Goal: Check status: Check status

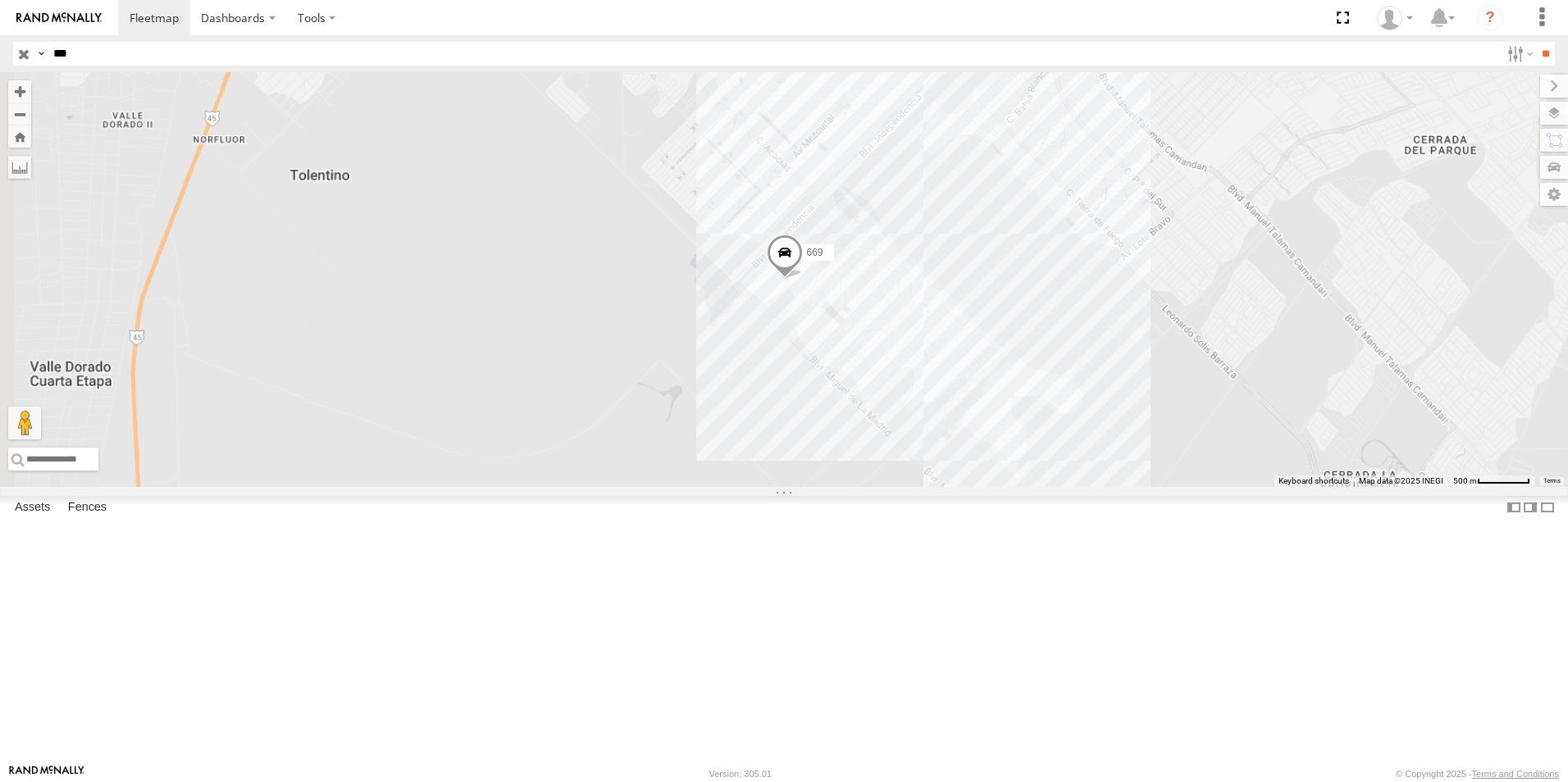
click at [310, 57] on input "***" at bounding box center [773, 54] width 1453 height 24
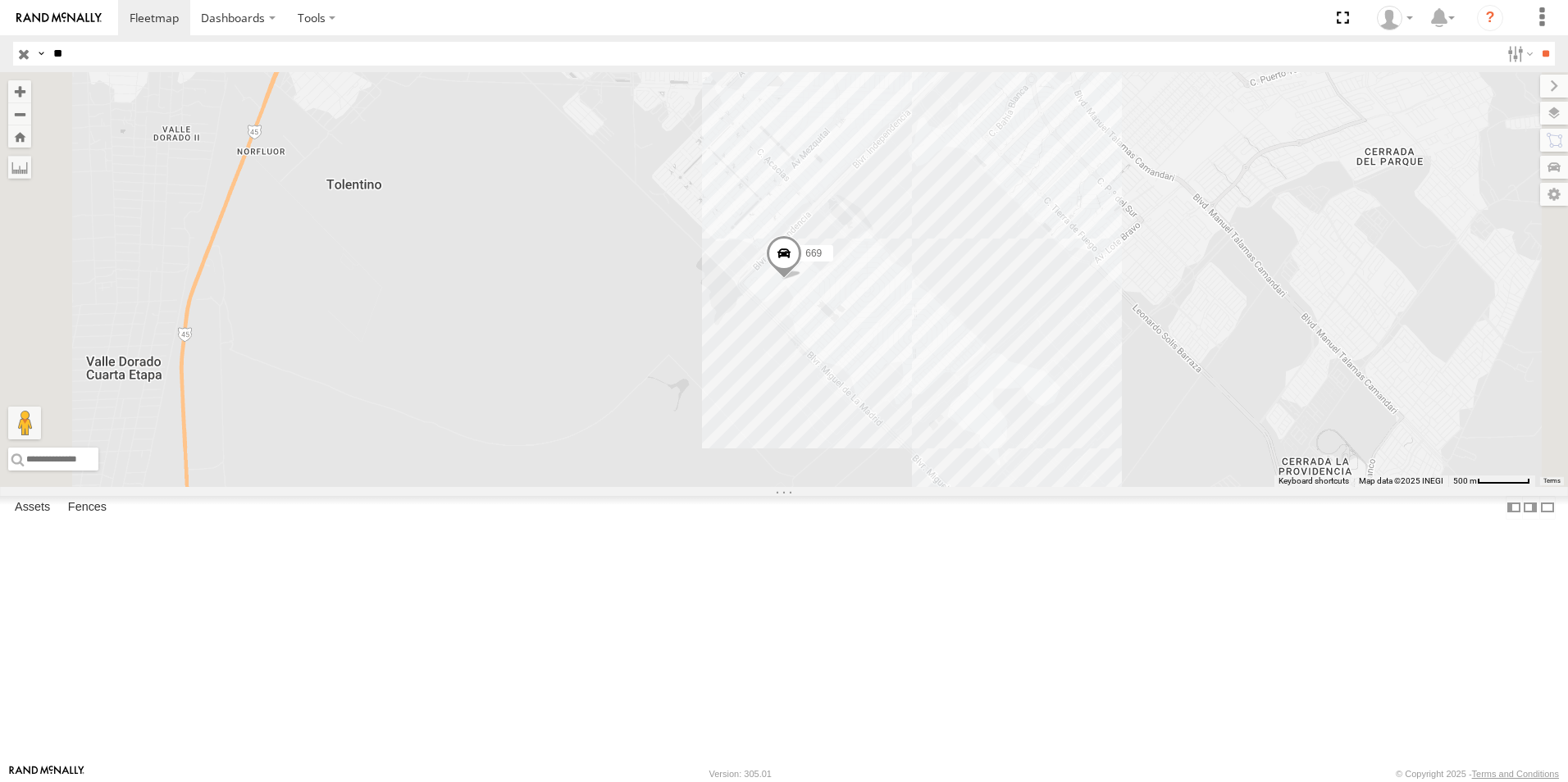
type input "*"
type input "****"
click at [1536, 42] on input "**" at bounding box center [1545, 54] width 19 height 24
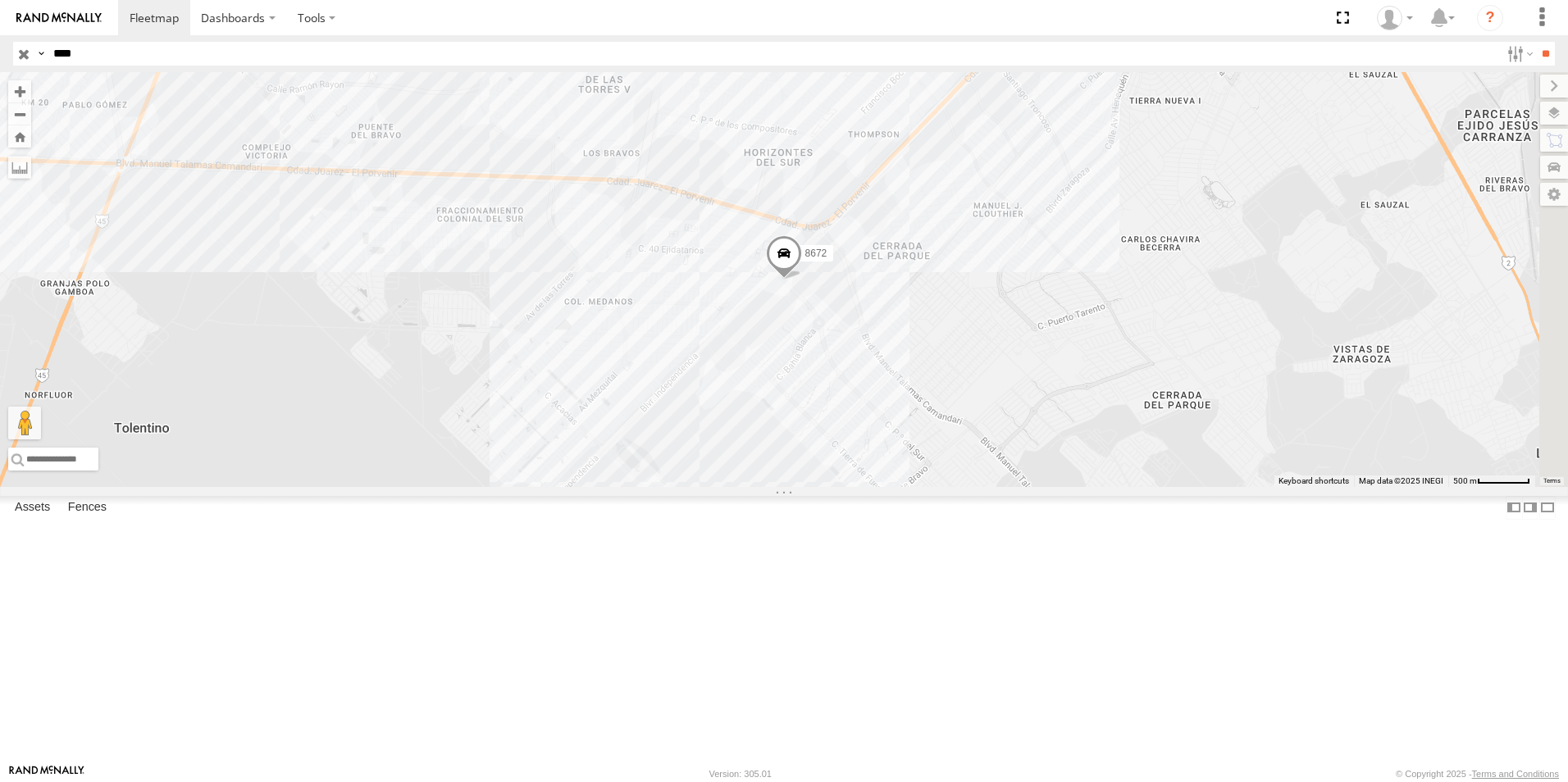
click at [0, 0] on div "8672 FLEXTRANSFER" at bounding box center [0, 0] width 0 height 0
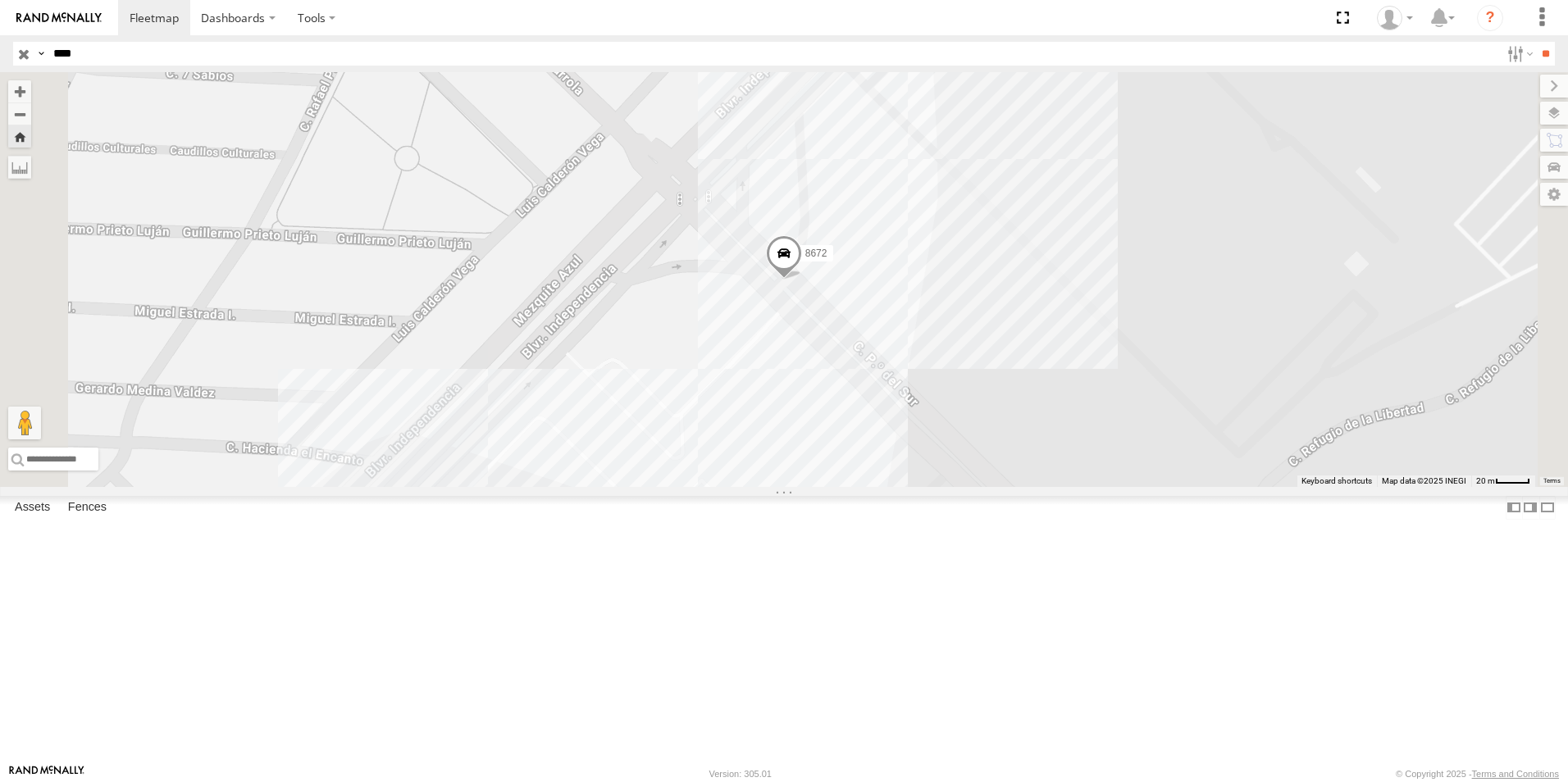
click at [748, 487] on div "8672" at bounding box center [784, 279] width 1568 height 415
click at [1131, 487] on div "8672 [PERSON_NAME] [PERSON_NAME] 14" at bounding box center [784, 279] width 1568 height 415
click at [32, 114] on button "Zoom out" at bounding box center [20, 113] width 23 height 23
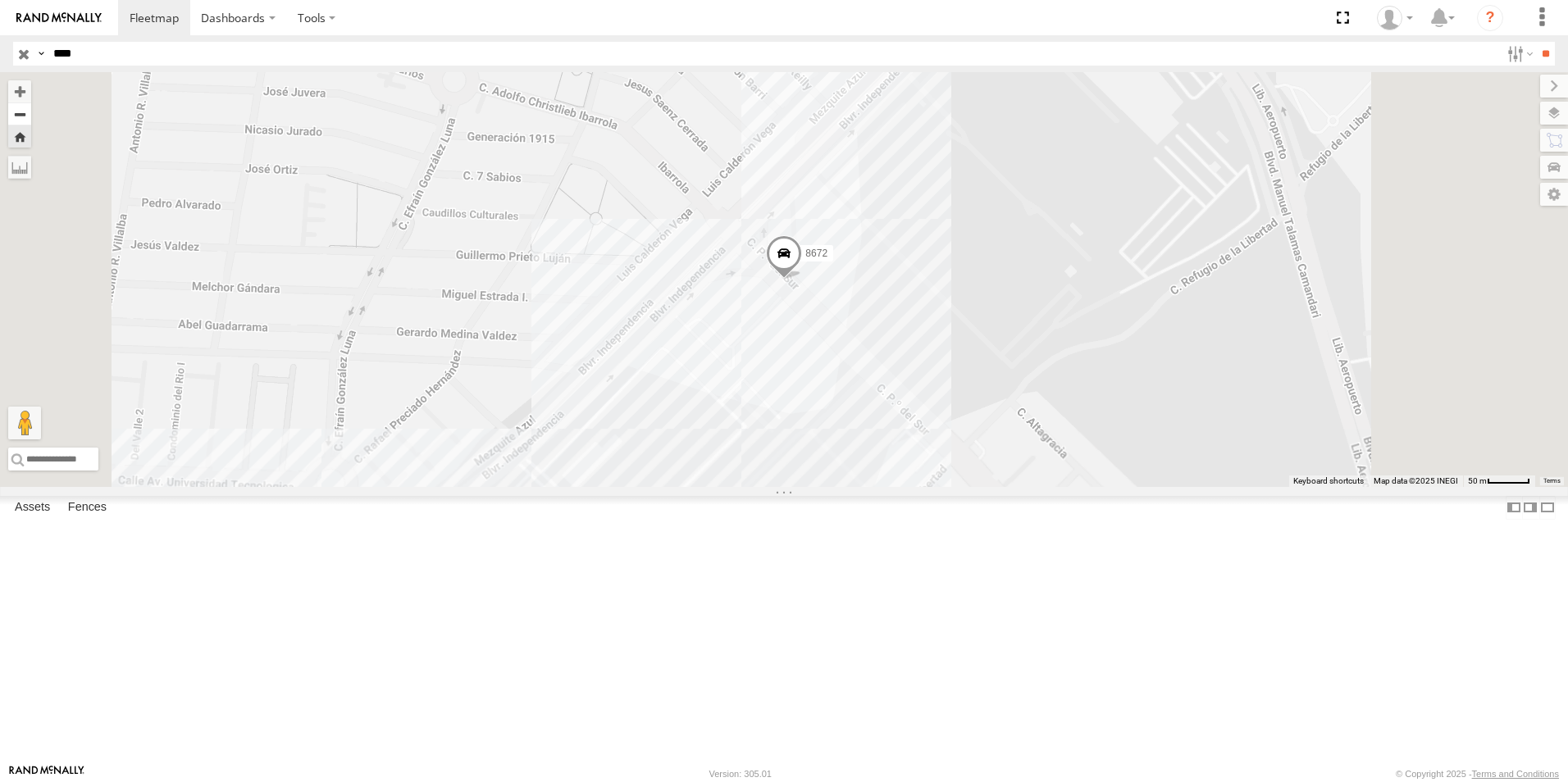
click at [32, 114] on button "Zoom out" at bounding box center [20, 113] width 23 height 23
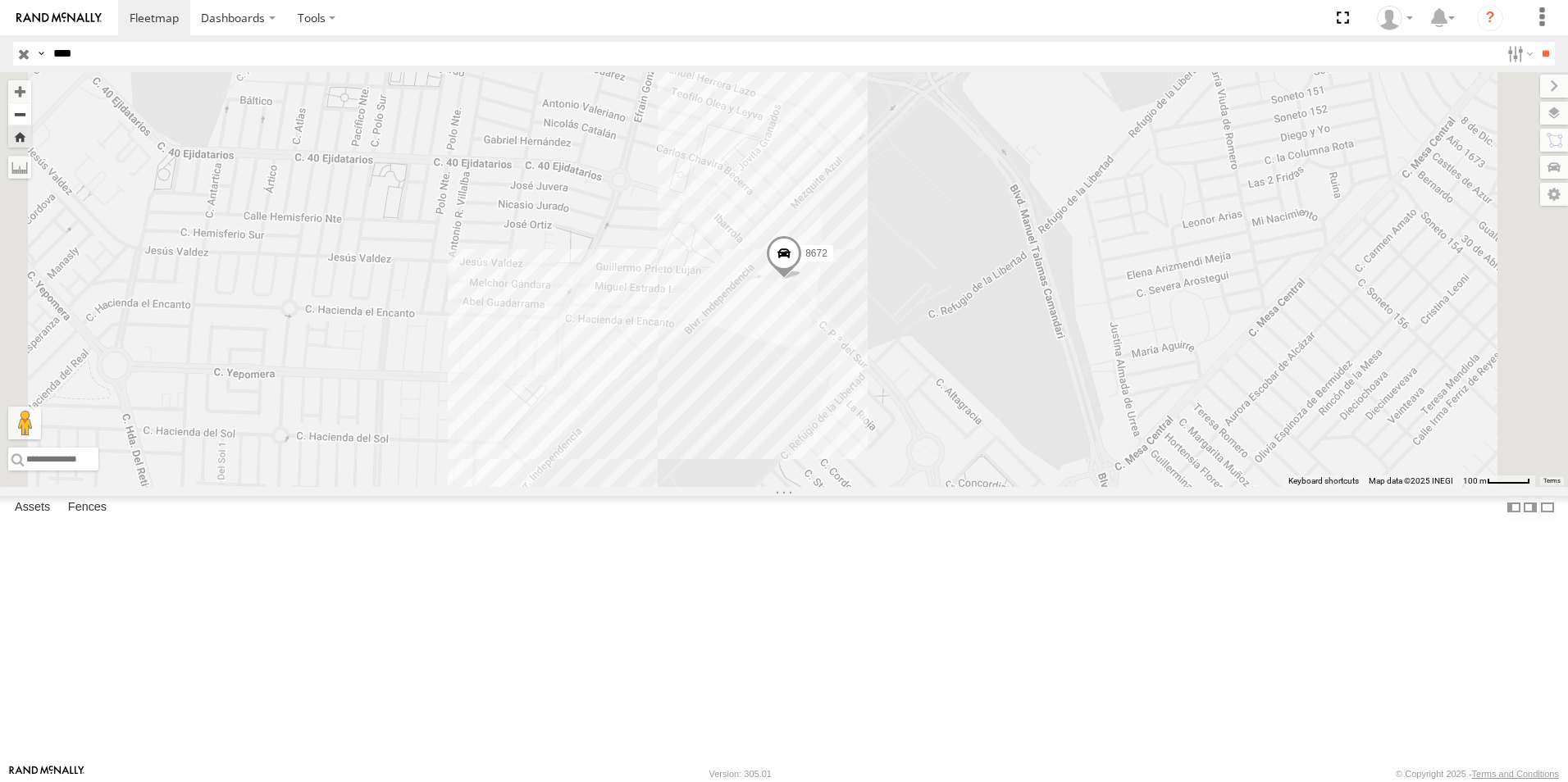
click at [32, 114] on button "Zoom out" at bounding box center [20, 113] width 23 height 23
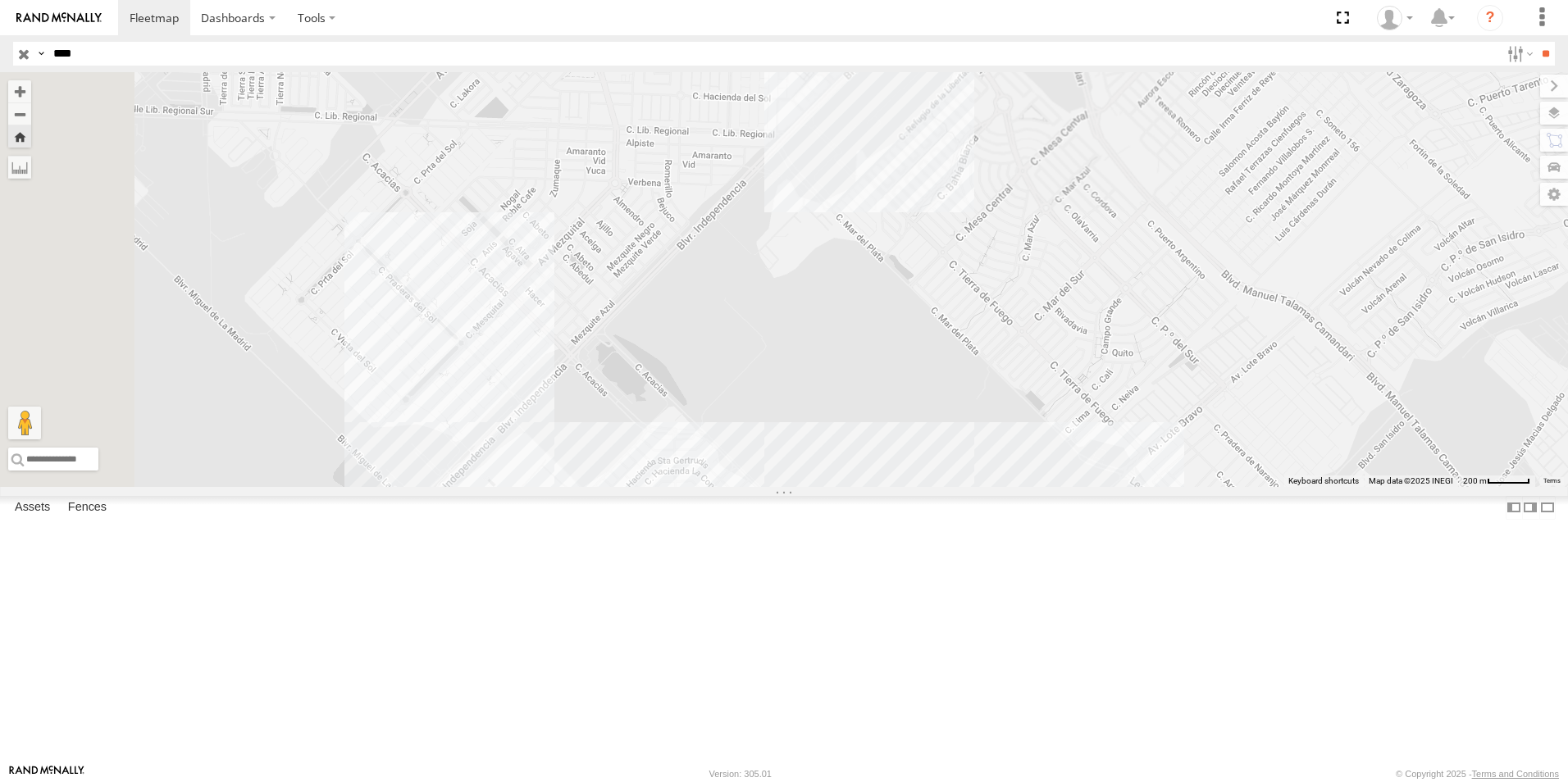
drag, startPoint x: 839, startPoint y: 484, endPoint x: 987, endPoint y: 221, distance: 301.8
click at [987, 221] on div "8672" at bounding box center [784, 279] width 1568 height 415
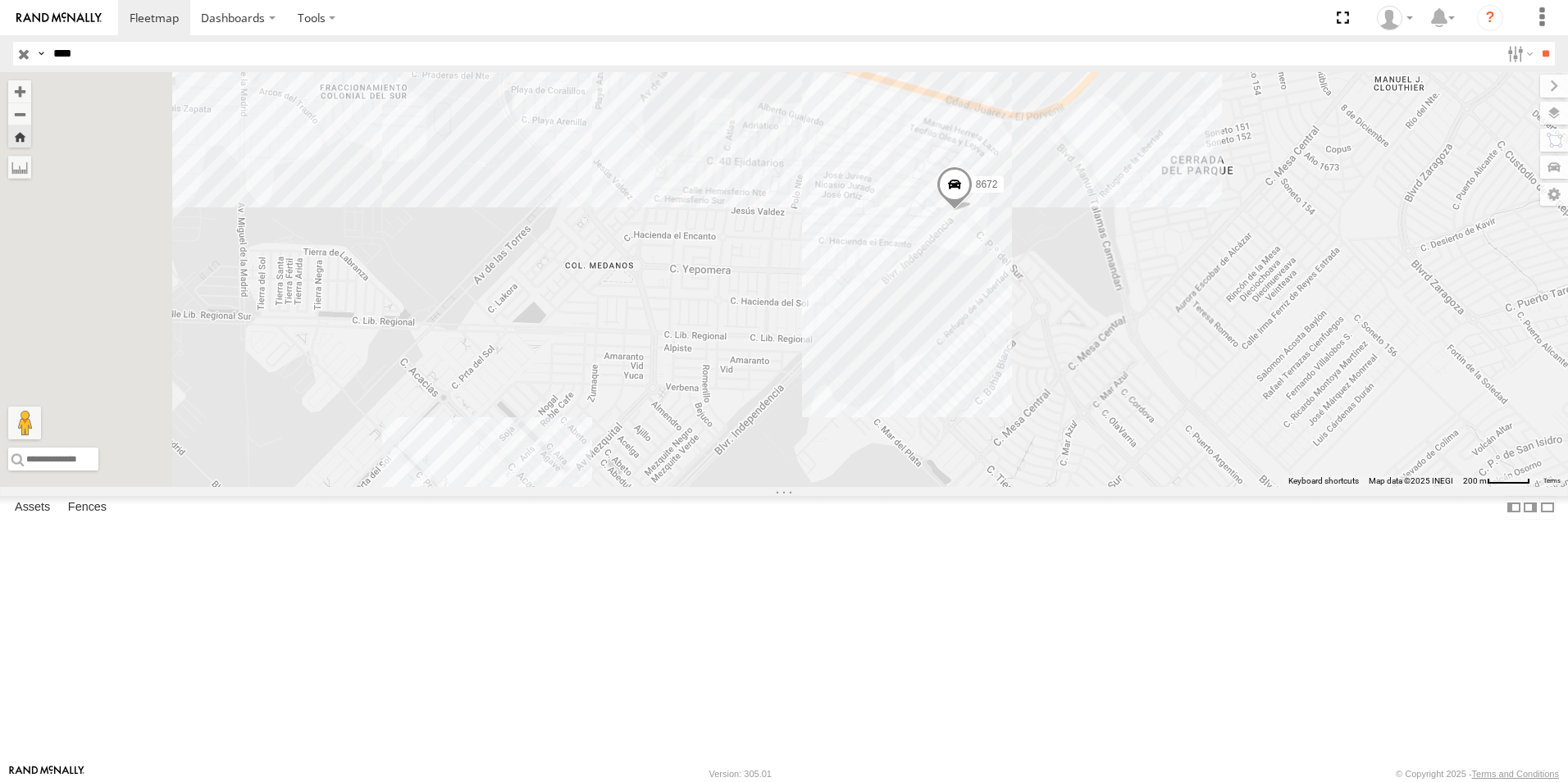
drag, startPoint x: 1182, startPoint y: 221, endPoint x: 1215, endPoint y: 422, distance: 203.7
click at [1218, 423] on div "8672" at bounding box center [784, 279] width 1568 height 415
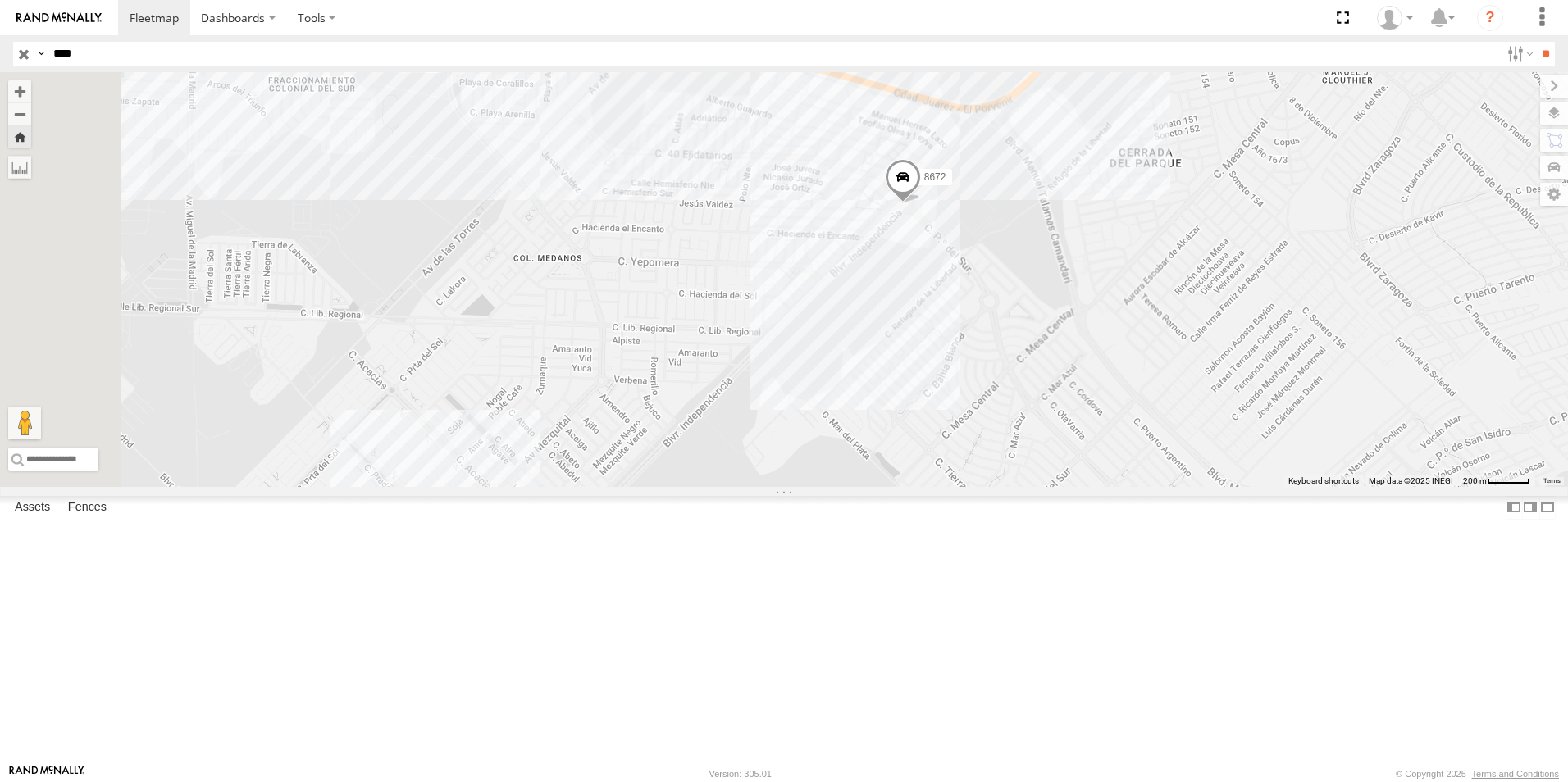
drag, startPoint x: 1077, startPoint y: 452, endPoint x: 1036, endPoint y: 403, distance: 63.9
click at [1036, 403] on div "8672" at bounding box center [784, 279] width 1568 height 415
drag, startPoint x: 985, startPoint y: 416, endPoint x: 991, endPoint y: 375, distance: 41.4
click at [991, 375] on div "8672" at bounding box center [784, 279] width 1568 height 415
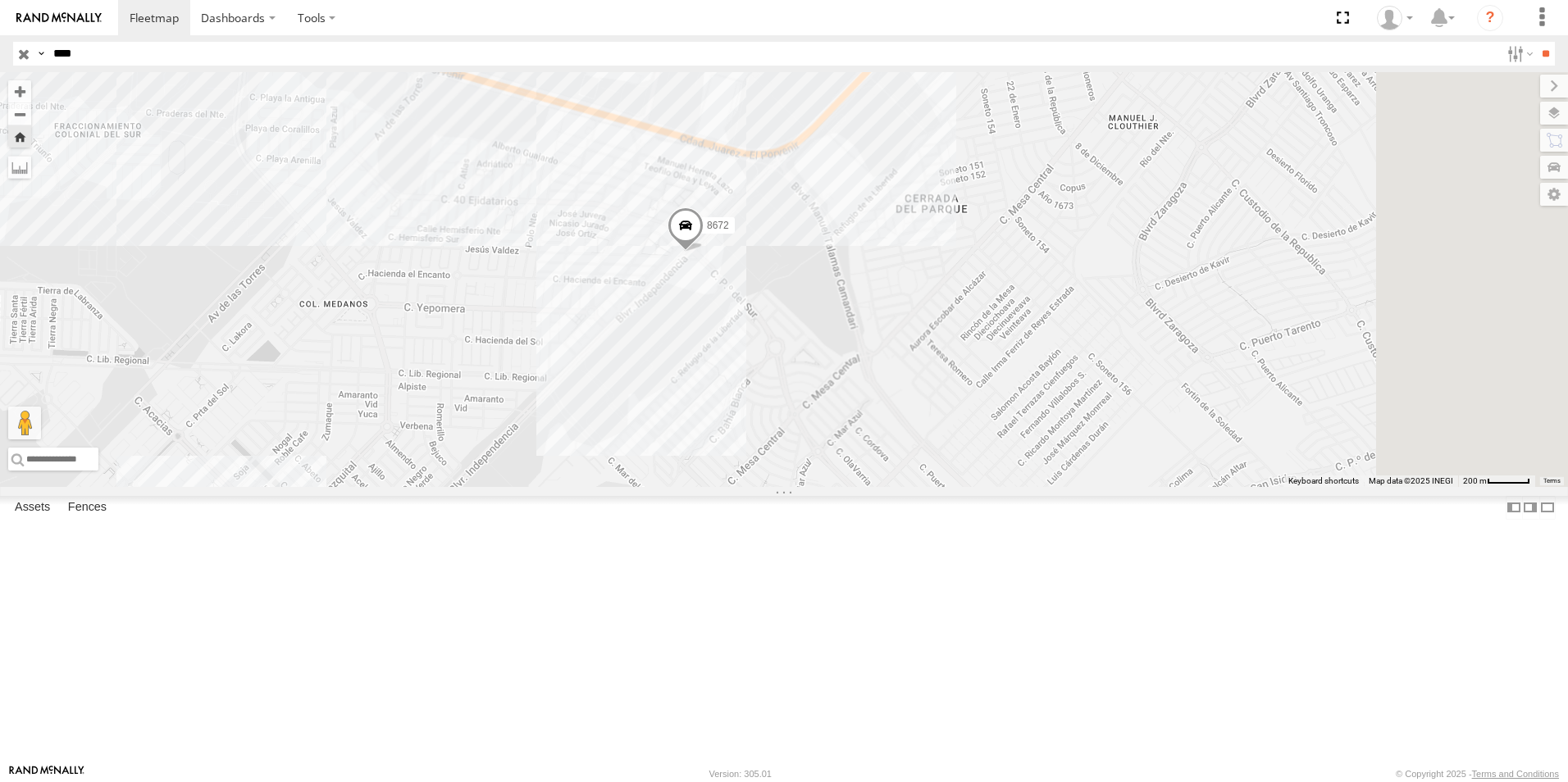
drag, startPoint x: 833, startPoint y: 439, endPoint x: 625, endPoint y: 540, distance: 231.2
click at [625, 487] on div "8672" at bounding box center [784, 279] width 1568 height 415
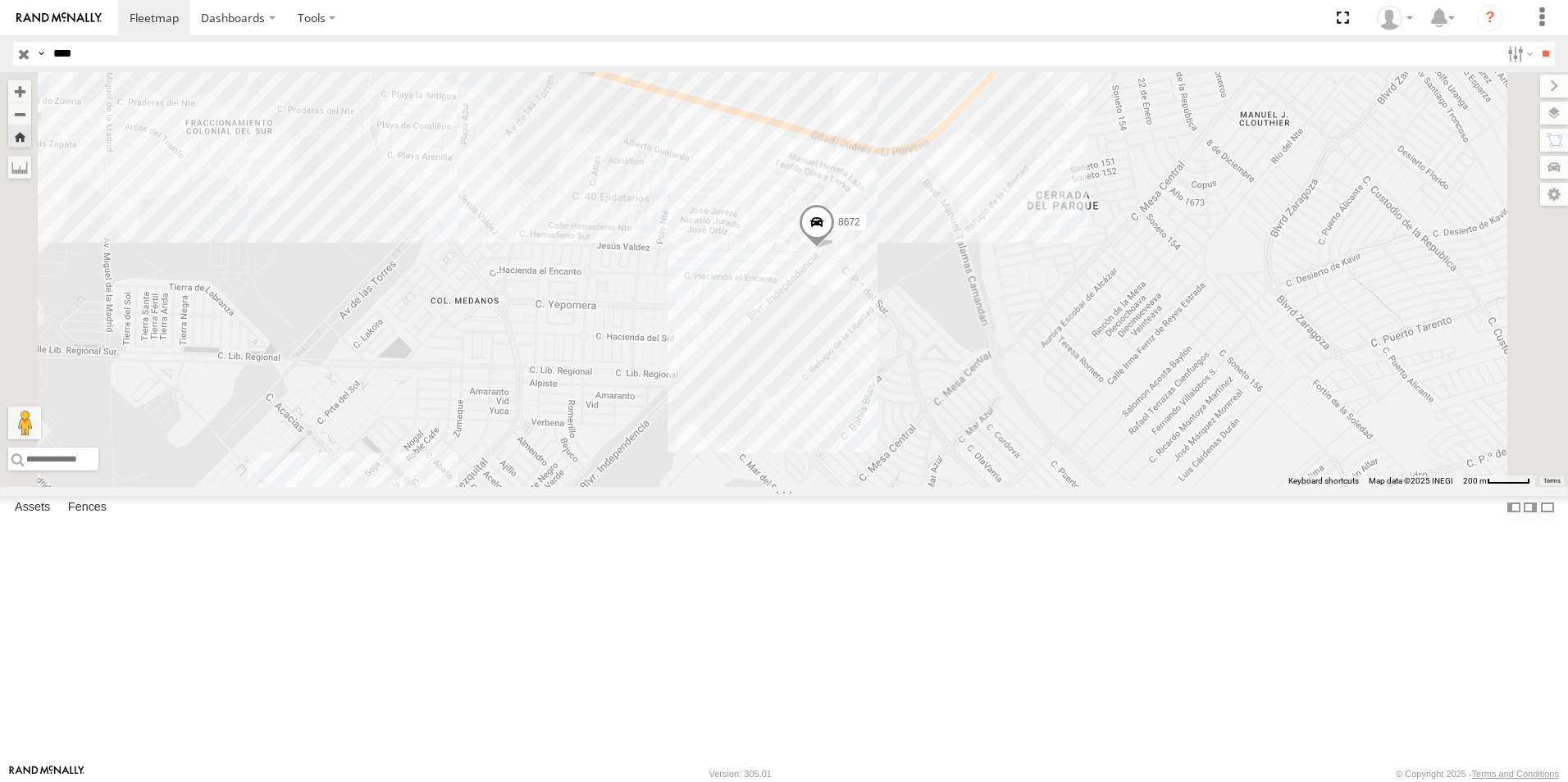
drag, startPoint x: 670, startPoint y: 553, endPoint x: 820, endPoint y: 552, distance: 150.0
click at [820, 487] on div "8672" at bounding box center [784, 279] width 1568 height 415
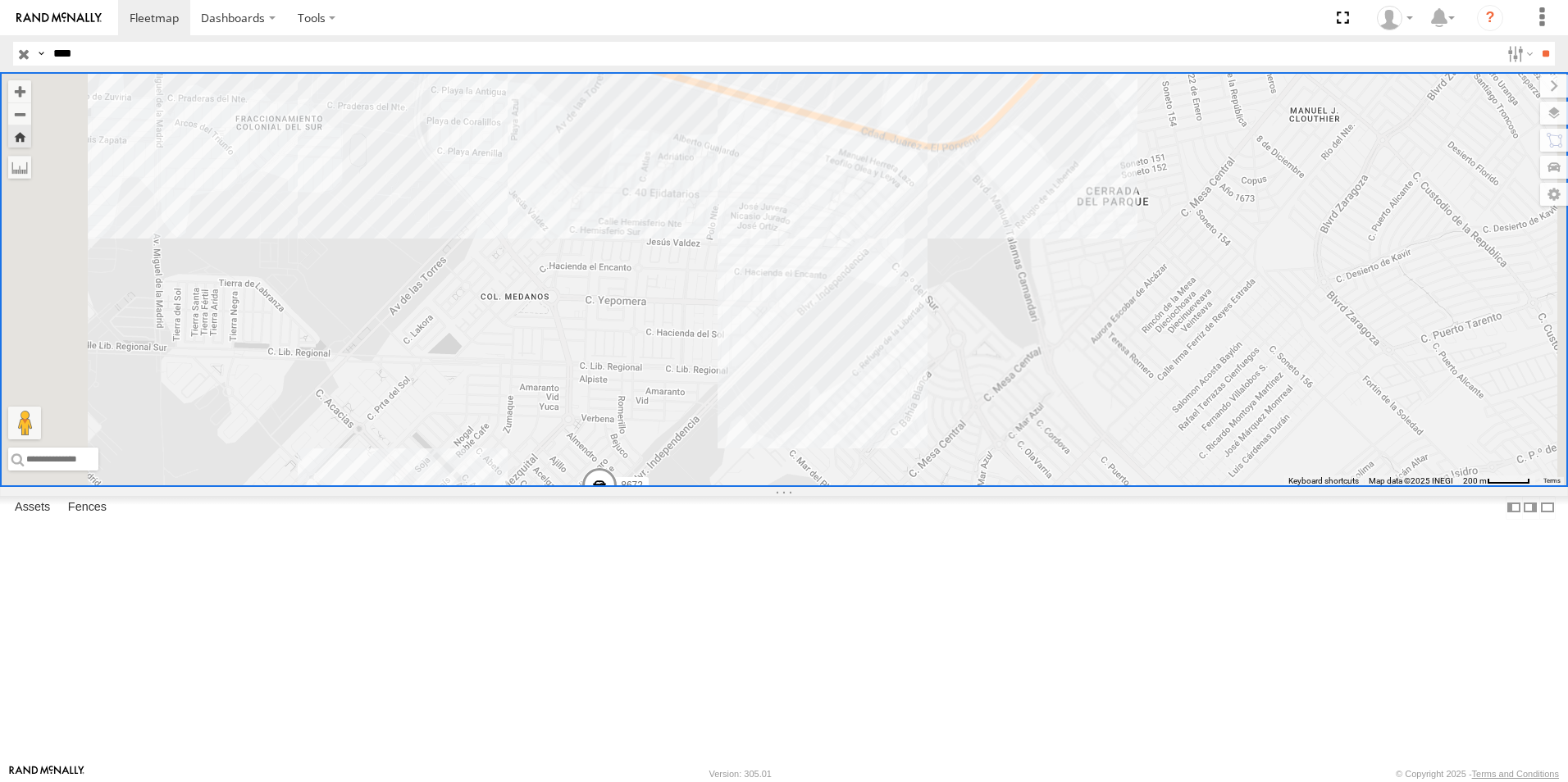
click at [0, 0] on div "FLEXTRANSFER" at bounding box center [0, 0] width 0 height 0
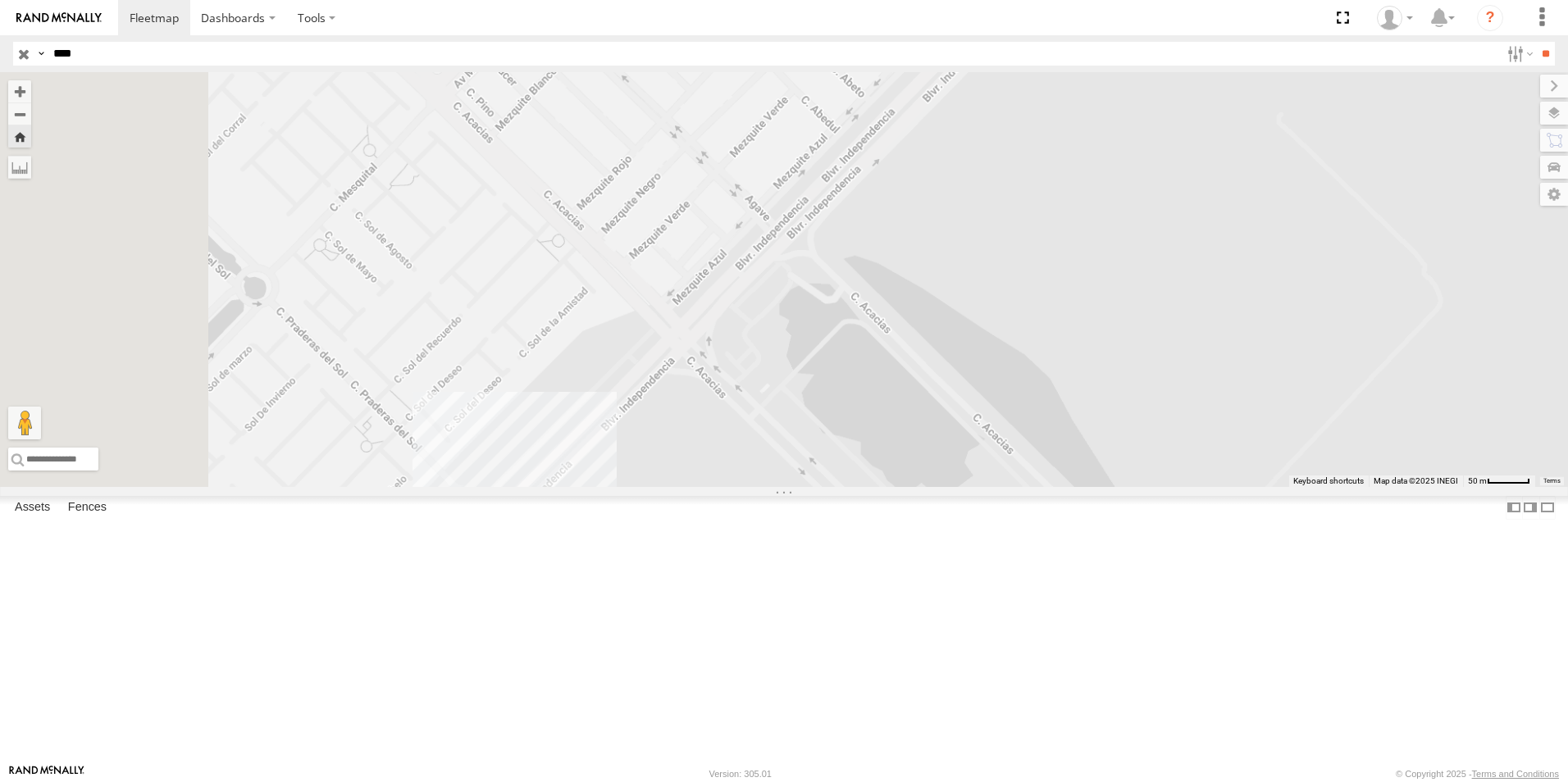
drag, startPoint x: 882, startPoint y: 500, endPoint x: 1073, endPoint y: 244, distance: 319.4
click at [1073, 244] on div "8672" at bounding box center [784, 279] width 1568 height 415
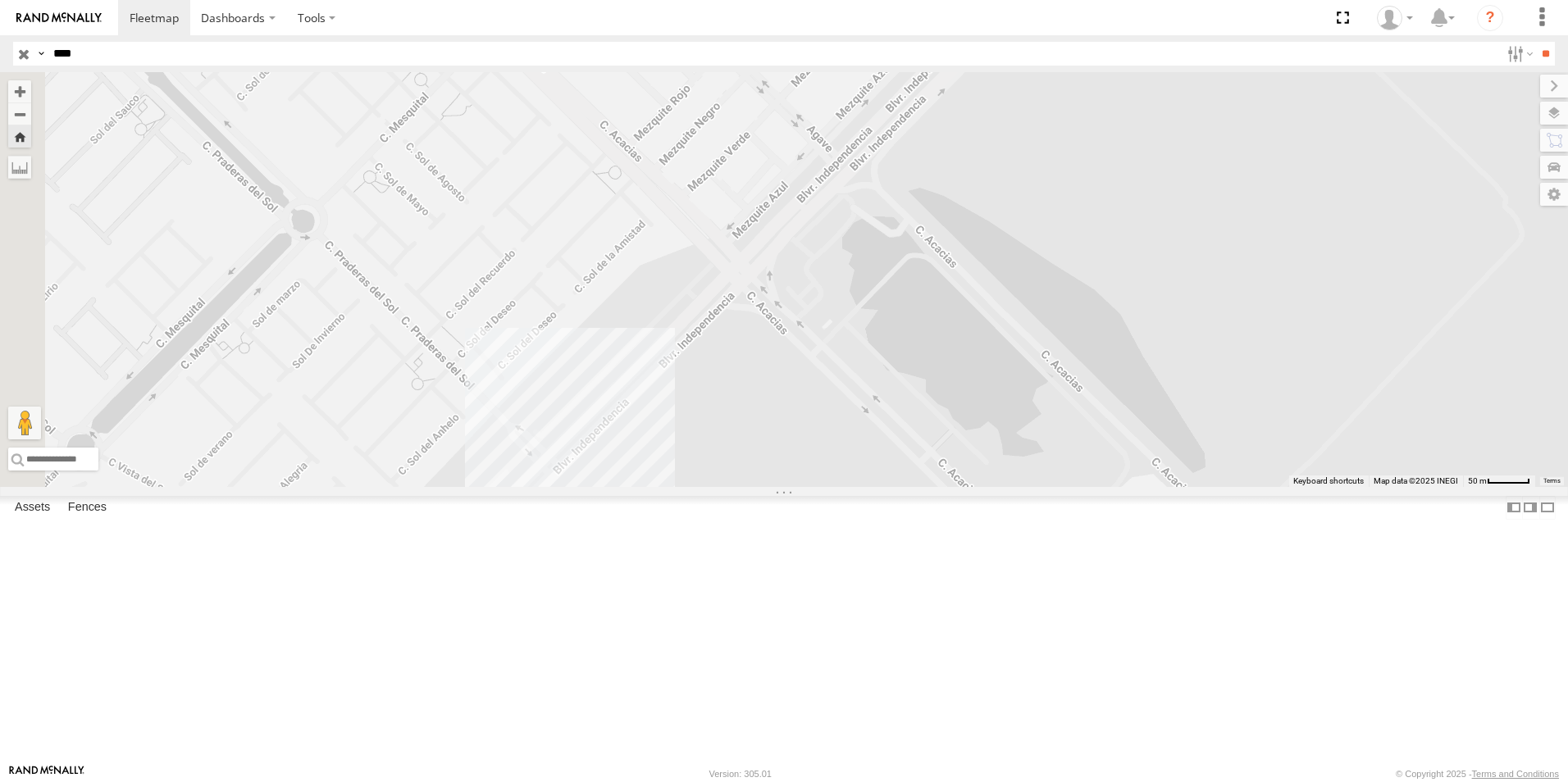
drag, startPoint x: 985, startPoint y: 417, endPoint x: 1031, endPoint y: 352, distance: 79.6
click at [1031, 352] on div "8672" at bounding box center [784, 279] width 1568 height 415
click at [32, 110] on button "Zoom out" at bounding box center [20, 113] width 23 height 23
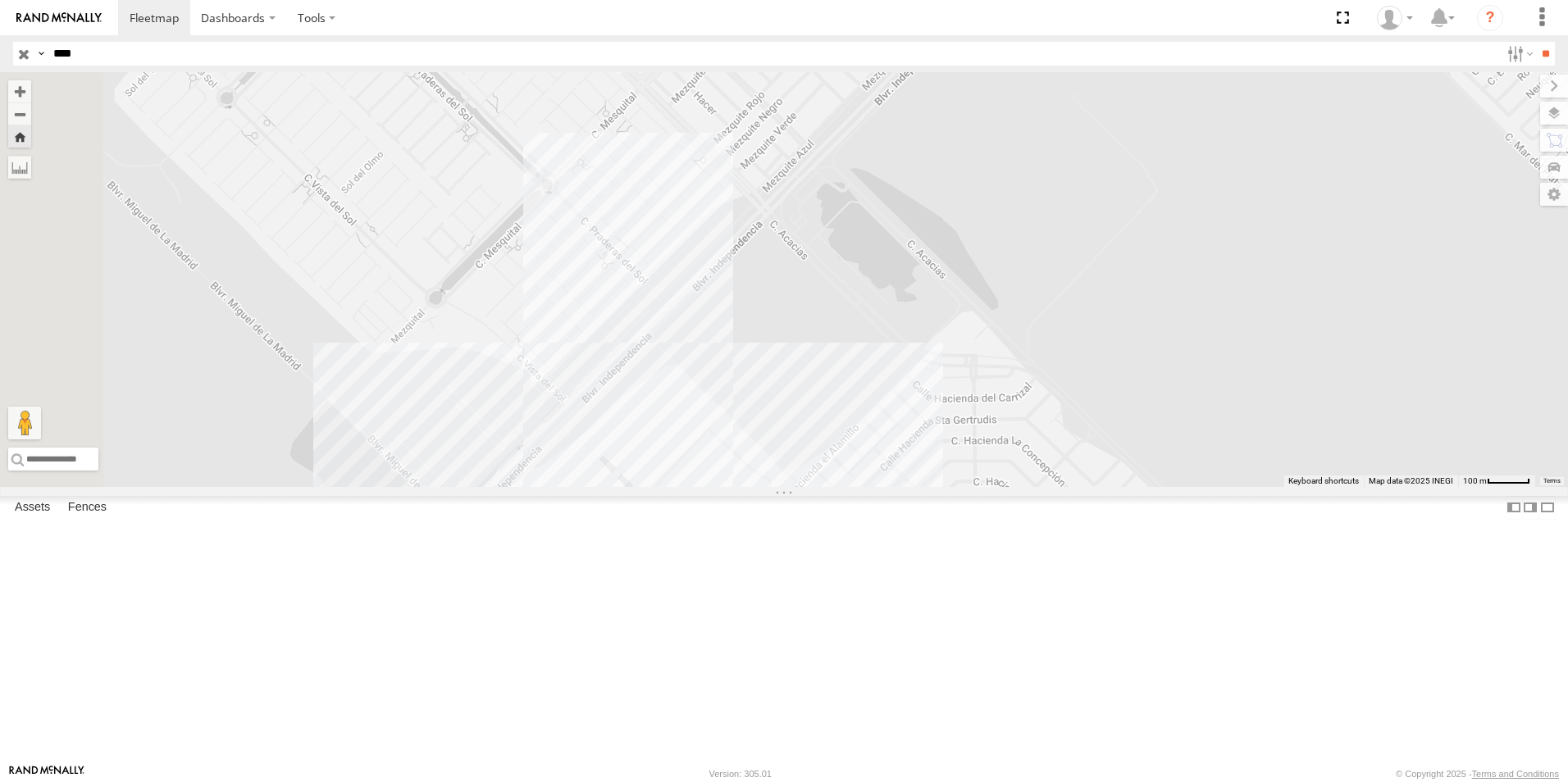
drag, startPoint x: 1018, startPoint y: 307, endPoint x: 1032, endPoint y: 248, distance: 60.6
click at [1032, 248] on div "8672" at bounding box center [784, 279] width 1568 height 415
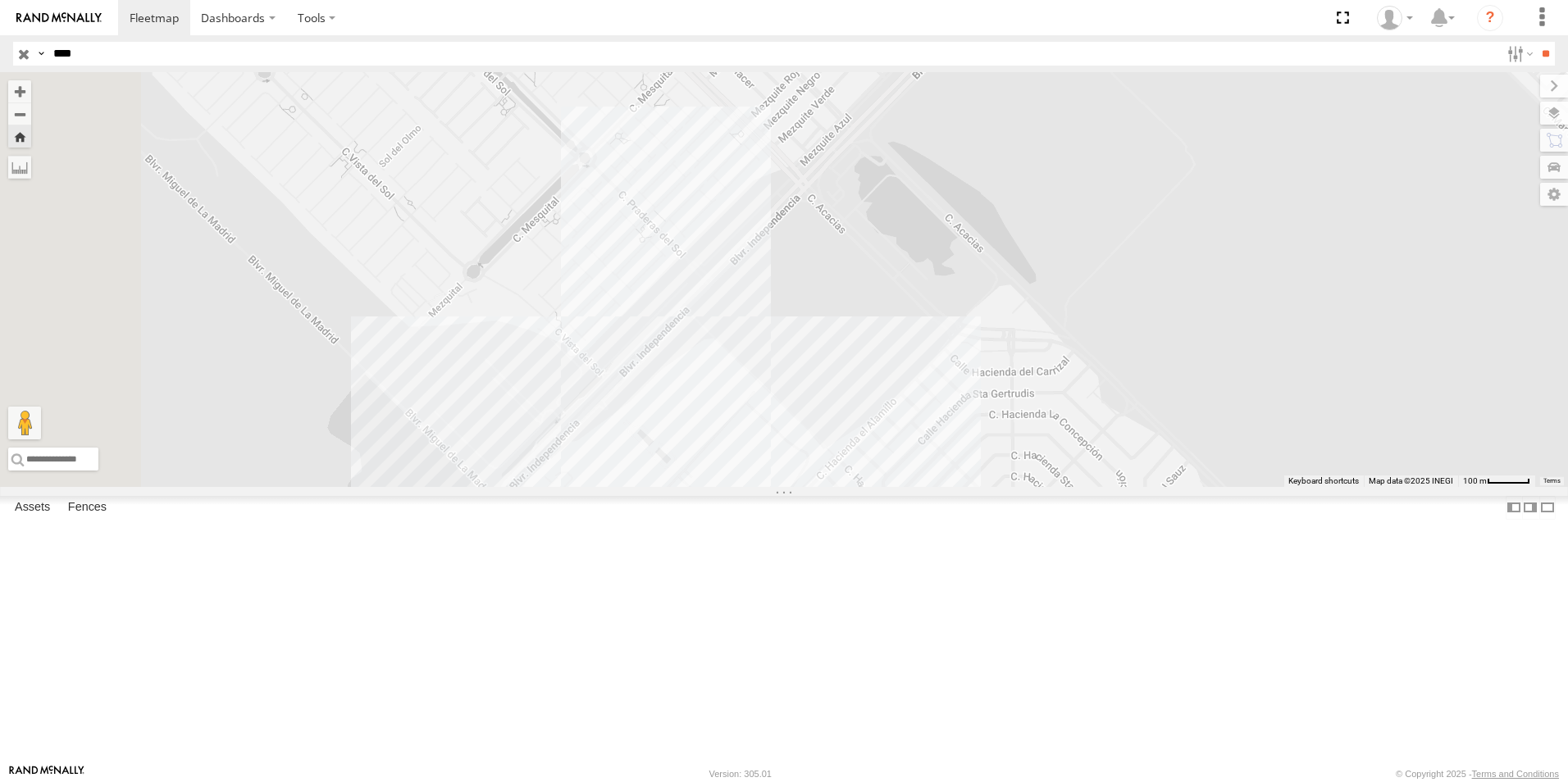
drag, startPoint x: 1042, startPoint y: 332, endPoint x: 1043, endPoint y: 351, distance: 19.0
click at [1043, 351] on div "8672" at bounding box center [784, 279] width 1568 height 415
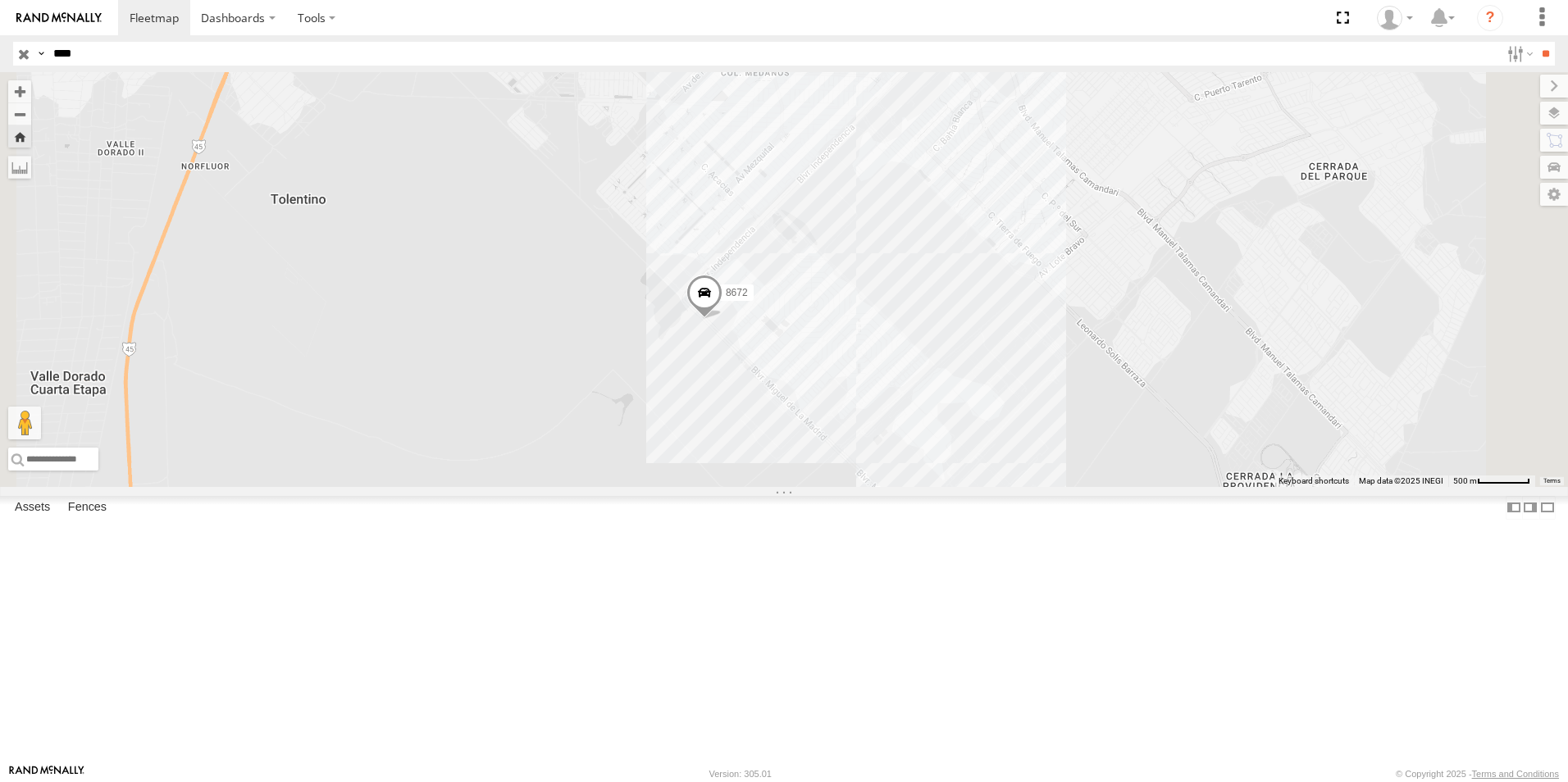
drag, startPoint x: 864, startPoint y: 613, endPoint x: 879, endPoint y: 514, distance: 100.1
click at [879, 487] on div "8672" at bounding box center [784, 279] width 1568 height 415
click at [927, 487] on div "8672" at bounding box center [784, 279] width 1568 height 415
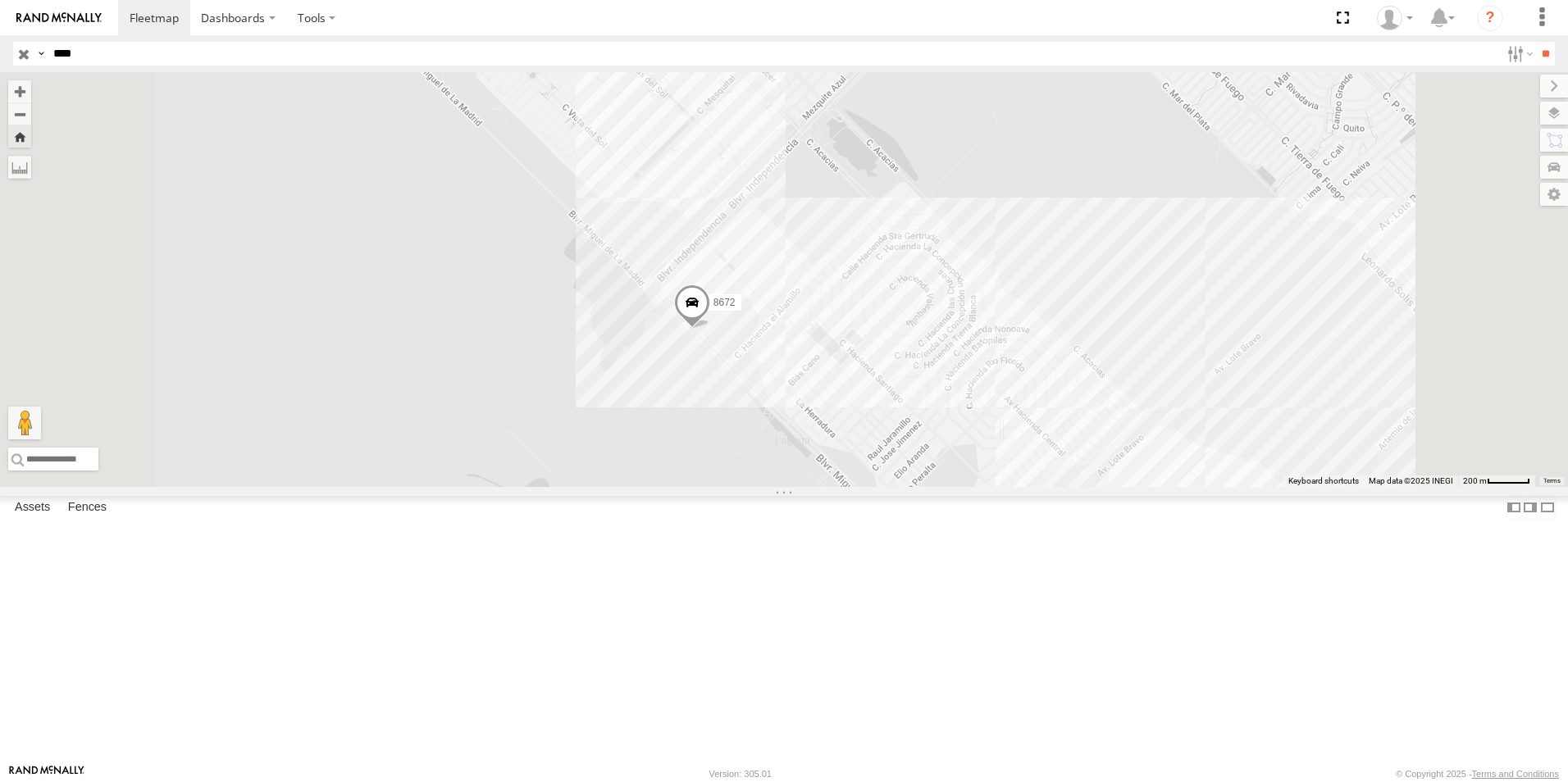
drag, startPoint x: 888, startPoint y: 472, endPoint x: 893, endPoint y: 539, distance: 67.2
click at [893, 487] on div "8672" at bounding box center [784, 279] width 1568 height 415
